Goal: Transaction & Acquisition: Purchase product/service

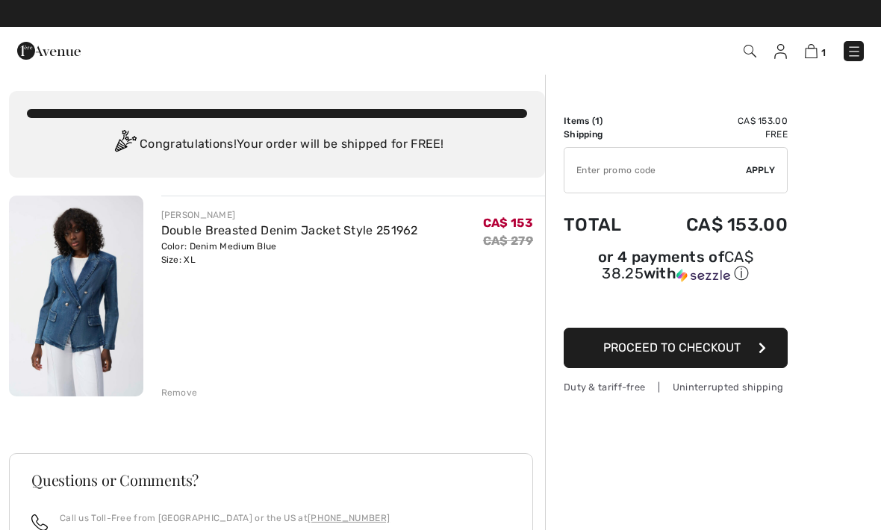
click at [645, 173] on input "TEXT" at bounding box center [655, 170] width 181 height 45
type input "FLASH15"
click at [757, 175] on span "Apply" at bounding box center [761, 170] width 30 height 13
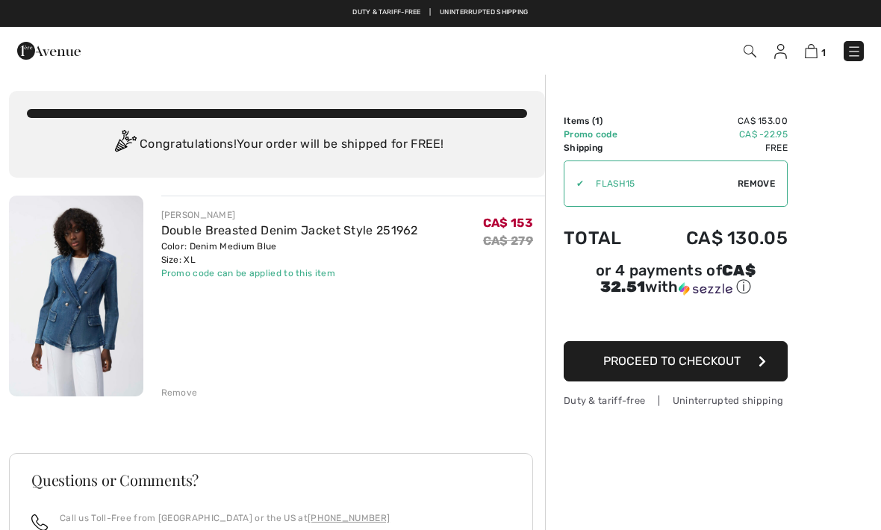
click at [748, 353] on button "Proceed to Checkout" at bounding box center [676, 361] width 224 height 40
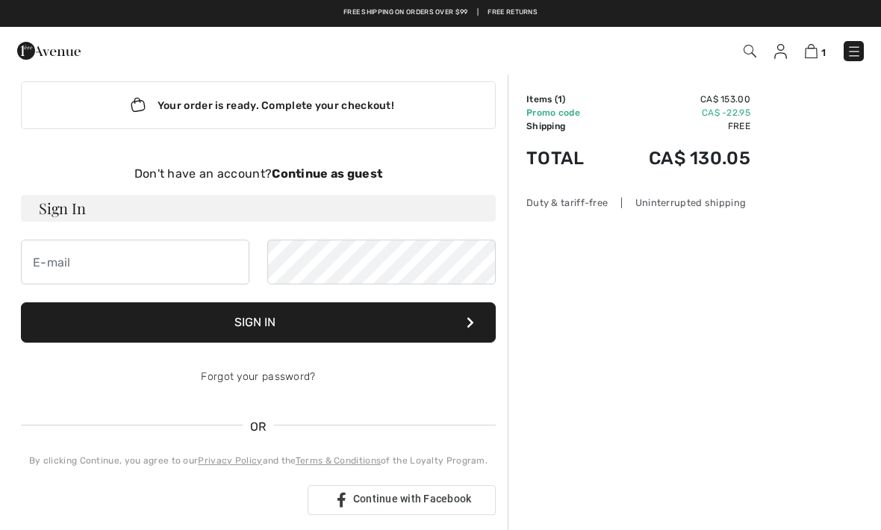
scroll to position [23, 0]
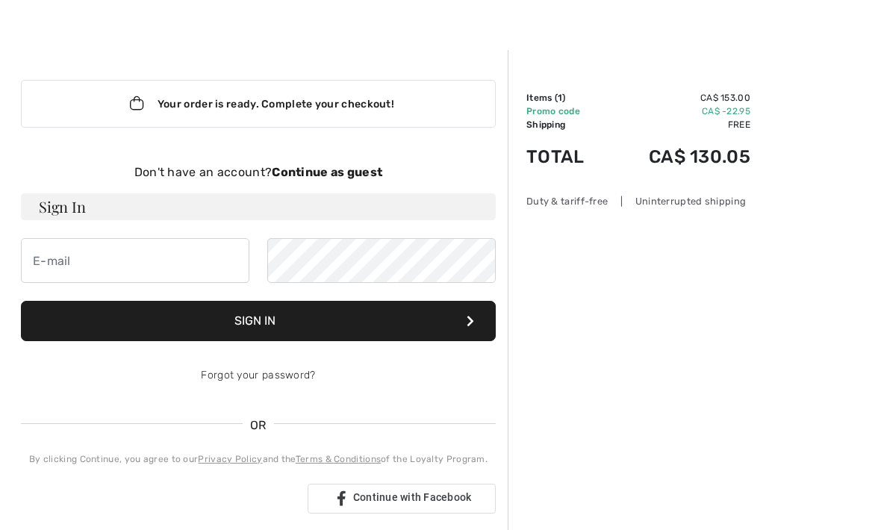
click at [340, 175] on strong "Continue as guest" at bounding box center [327, 172] width 111 height 14
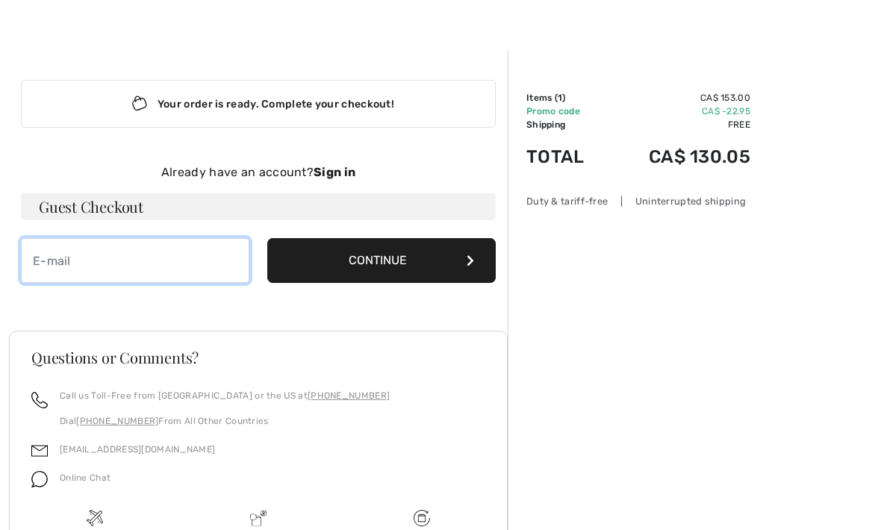
click at [164, 268] on input "email" at bounding box center [135, 260] width 229 height 45
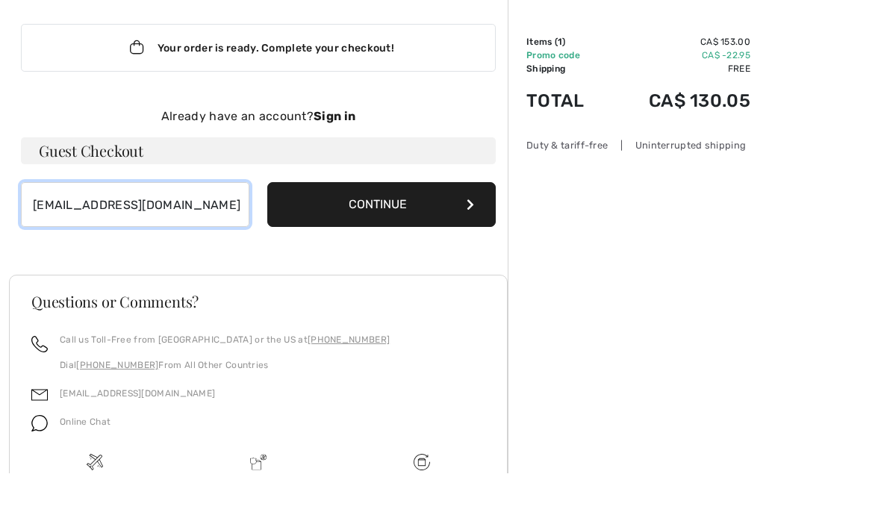
type input "[EMAIL_ADDRESS][DOMAIN_NAME]"
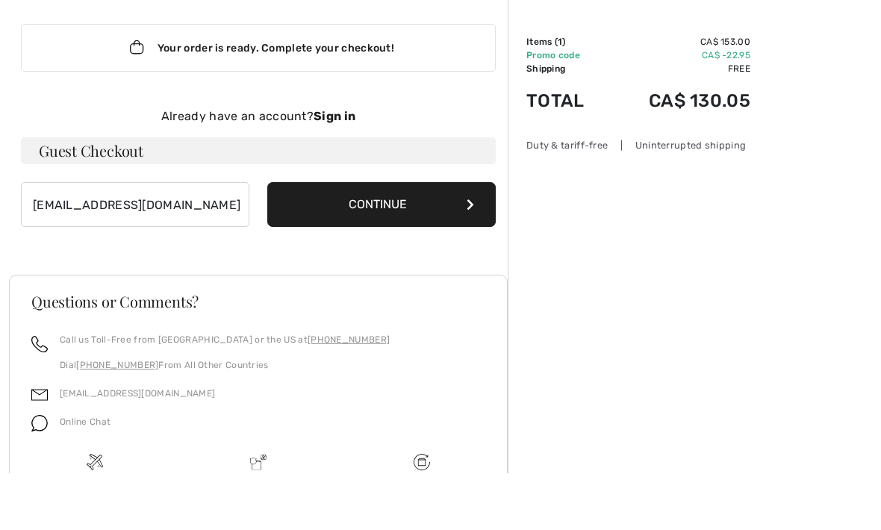
click at [422, 239] on button "Continue" at bounding box center [381, 261] width 229 height 45
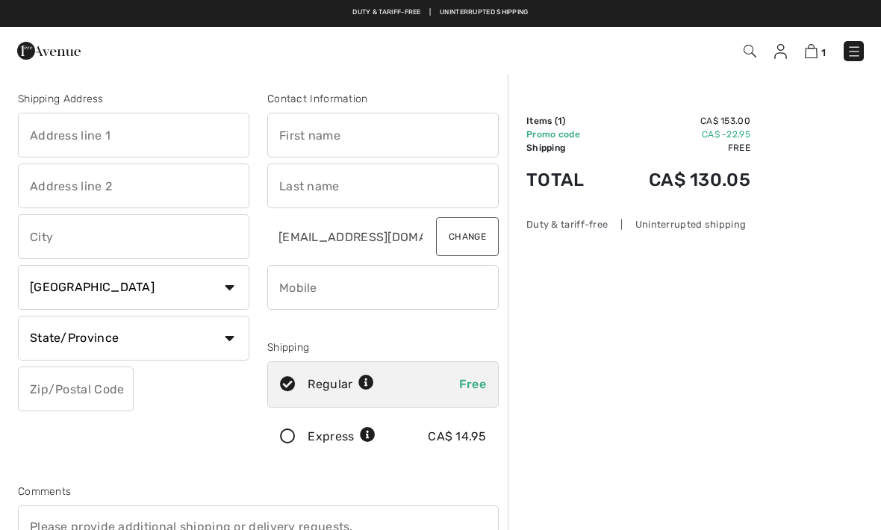
click at [173, 140] on input "text" at bounding box center [133, 135] width 231 height 45
click at [198, 184] on input "text" at bounding box center [133, 186] width 231 height 45
type input "3435 Rue Beausejour"
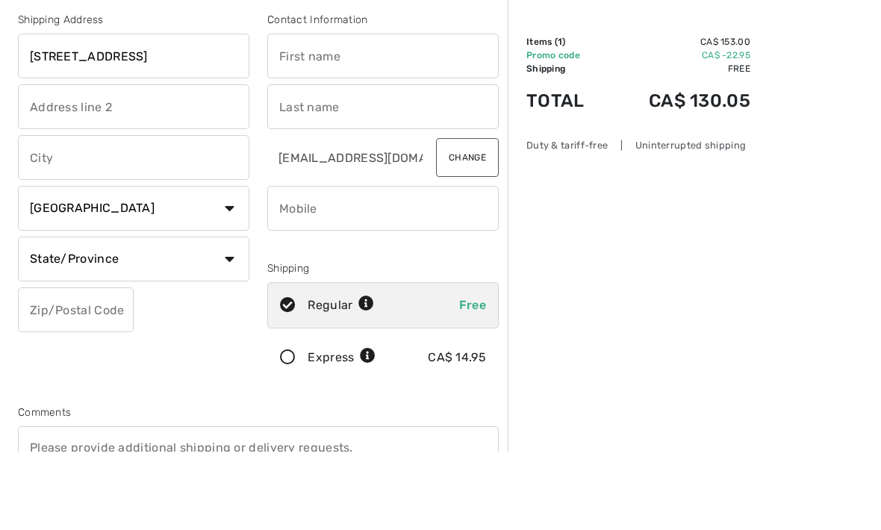
click at [392, 113] on input "text" at bounding box center [382, 135] width 231 height 45
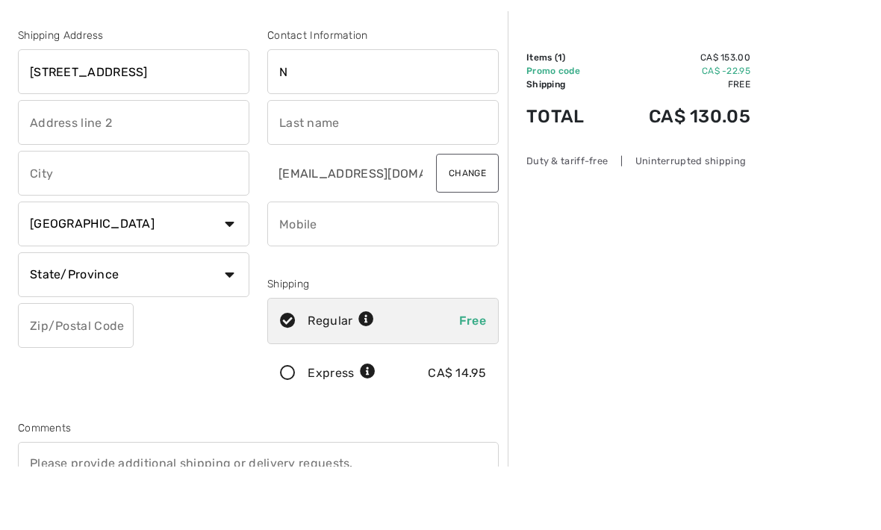
type input "Na"
type input "Nathalie"
type input "Hotte"
click at [202, 214] on input "text" at bounding box center [133, 236] width 231 height 45
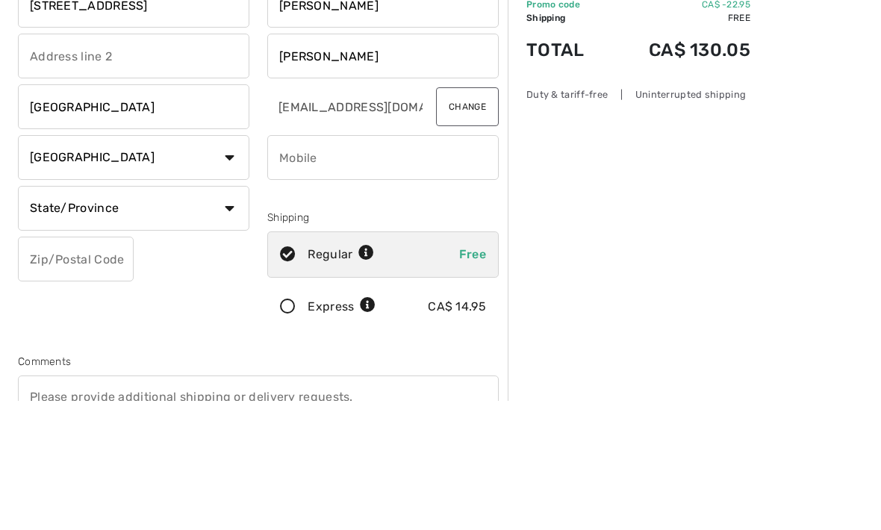
type input "Montreal"
click at [372, 265] on input "phone" at bounding box center [382, 287] width 231 height 45
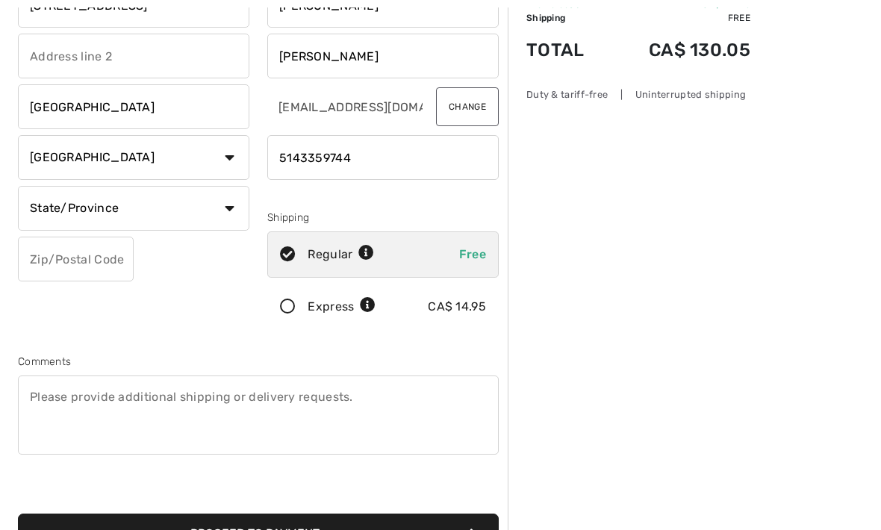
type input "5143359744"
click at [217, 209] on select "State/Province Alberta British Columbia Manitoba New Brunswick Newfoundland and…" at bounding box center [133, 208] width 231 height 45
select select "QC"
click at [102, 258] on input "text" at bounding box center [76, 259] width 116 height 45
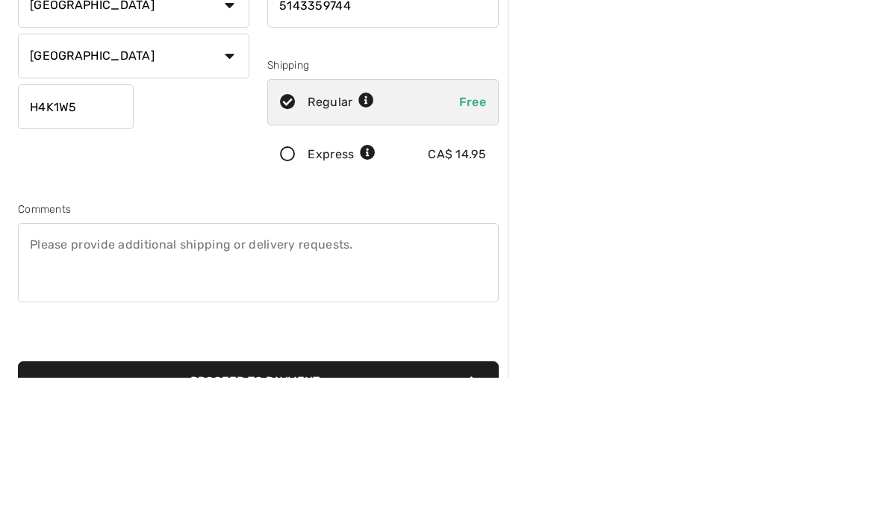
scroll to position [282, 0]
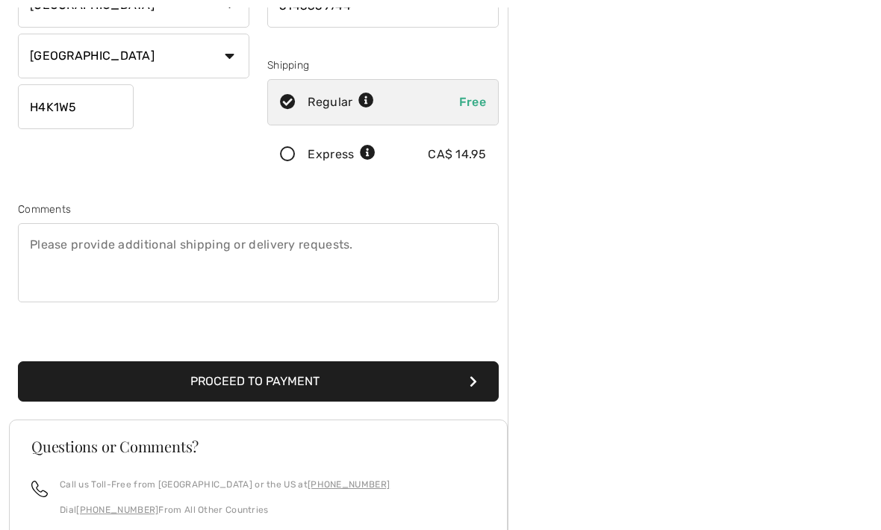
type input "H4K1W5"
click at [465, 270] on textarea at bounding box center [258, 262] width 481 height 79
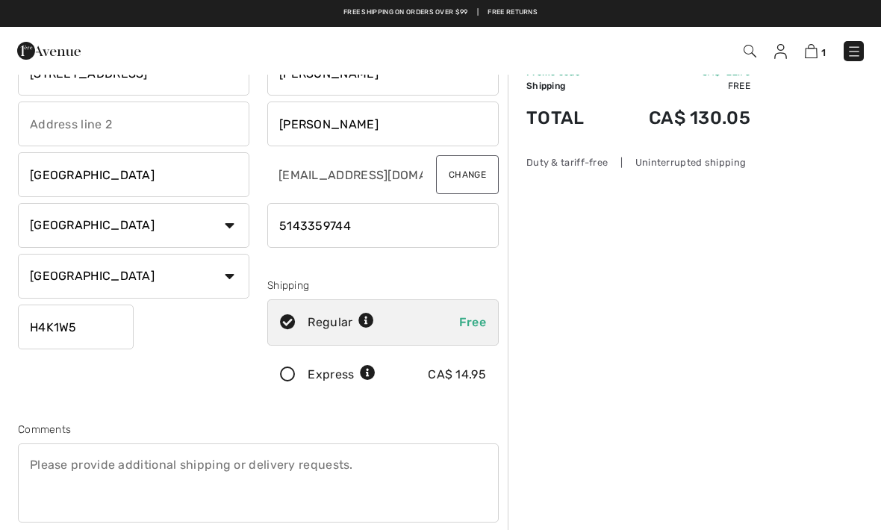
scroll to position [0, 0]
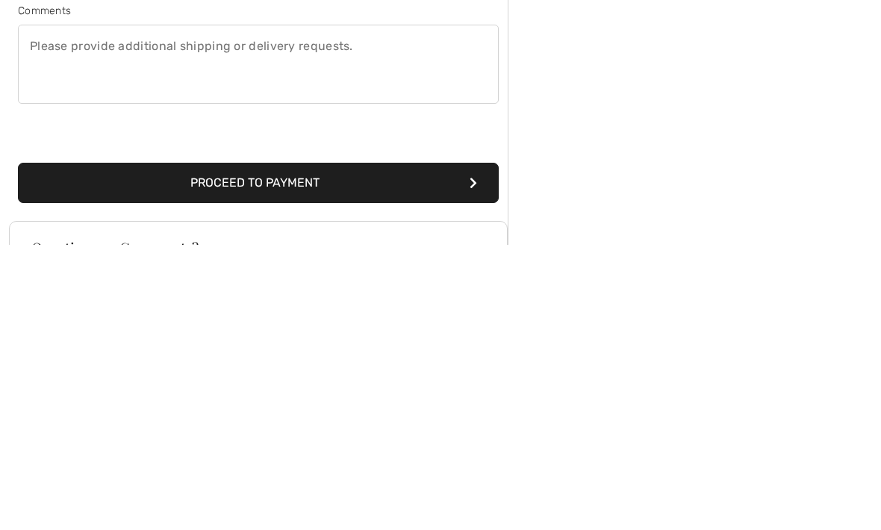
click at [403, 449] on button "Proceed to Payment" at bounding box center [258, 469] width 481 height 40
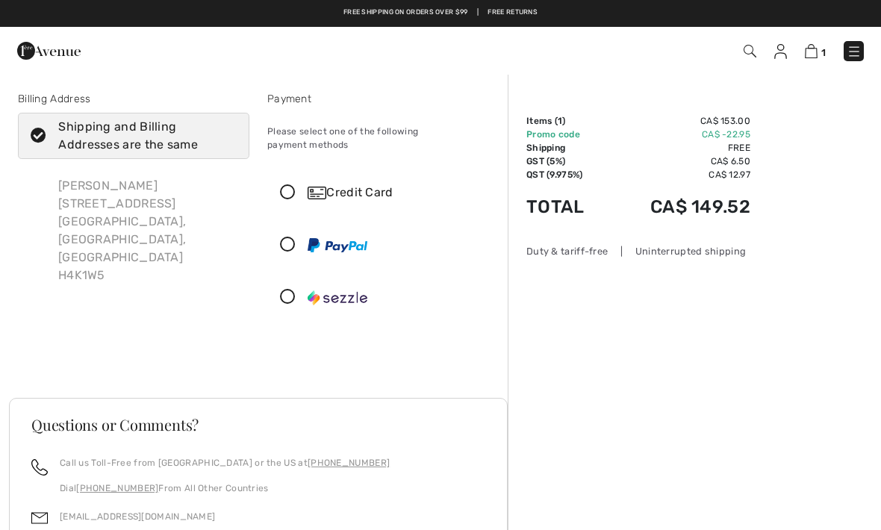
click at [285, 185] on icon at bounding box center [288, 193] width 40 height 16
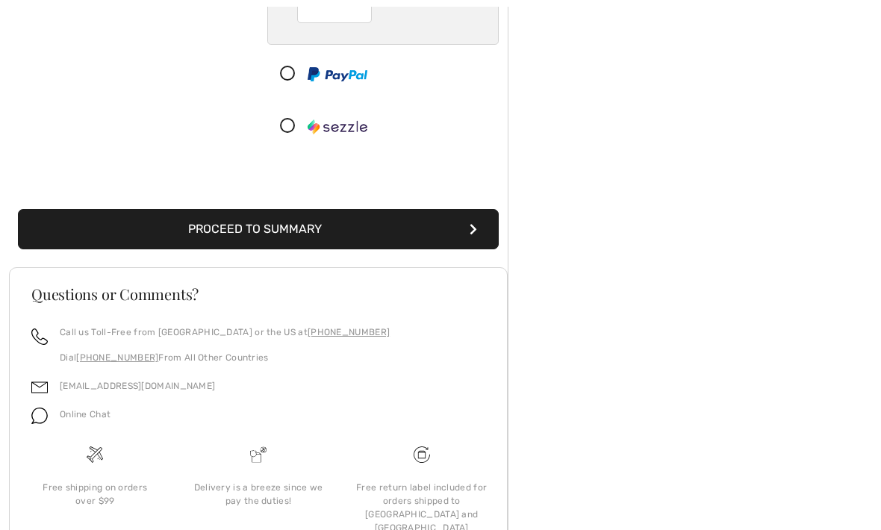
scroll to position [341, 0]
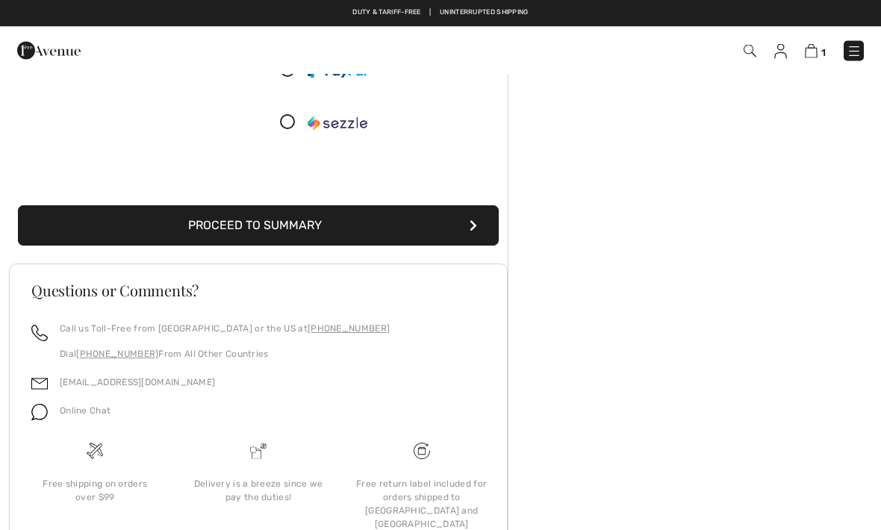
click at [394, 217] on button "Proceed to Summary" at bounding box center [258, 226] width 481 height 40
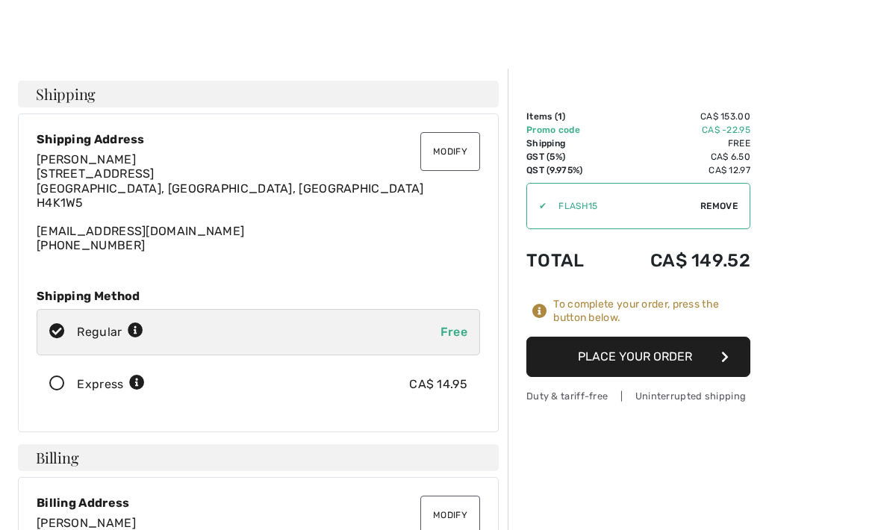
scroll to position [5, 0]
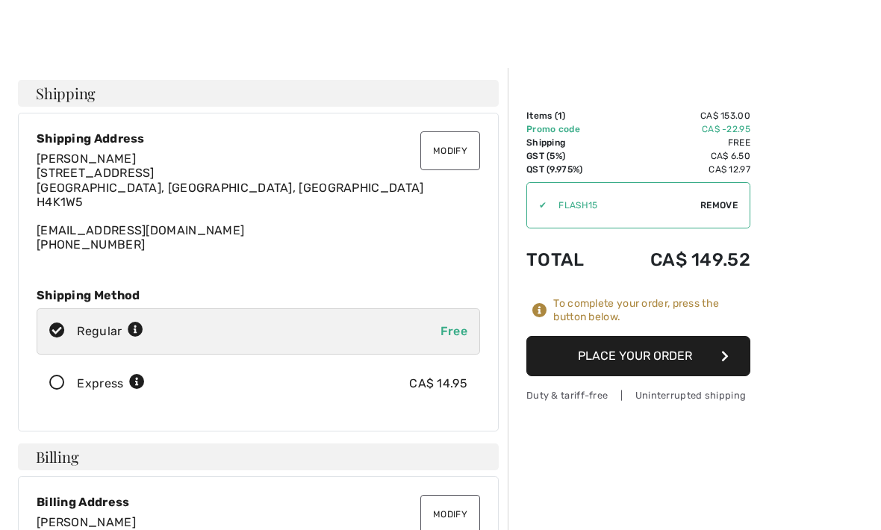
click at [676, 358] on button "Place Your Order" at bounding box center [638, 356] width 224 height 40
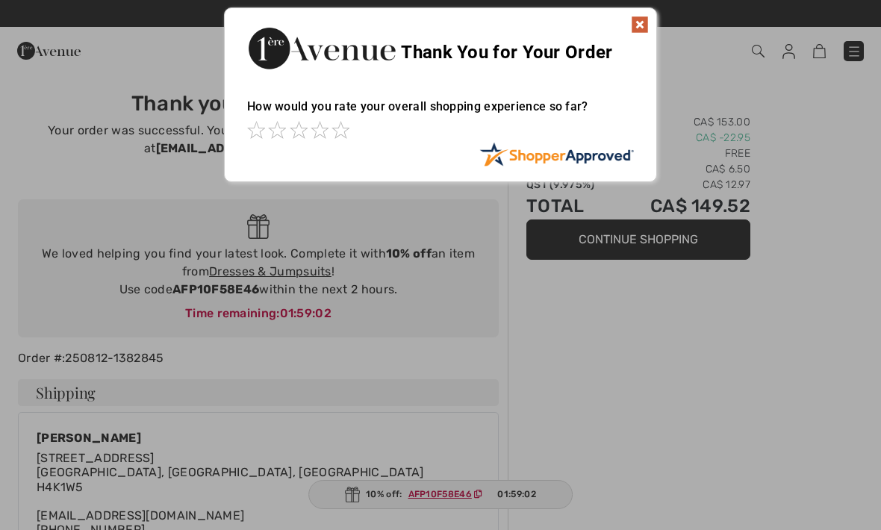
click at [634, 26] on img at bounding box center [640, 25] width 18 height 18
